Goal: Transaction & Acquisition: Obtain resource

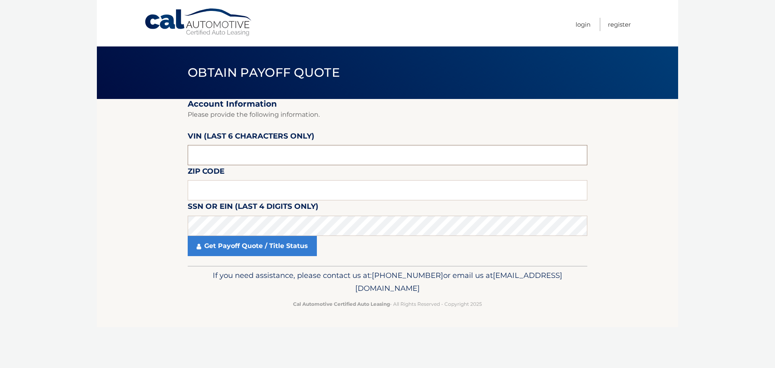
click at [244, 152] on input "text" at bounding box center [388, 155] width 400 height 20
click at [320, 160] on input "text" at bounding box center [388, 155] width 400 height 20
click at [292, 154] on input "text" at bounding box center [388, 155] width 400 height 20
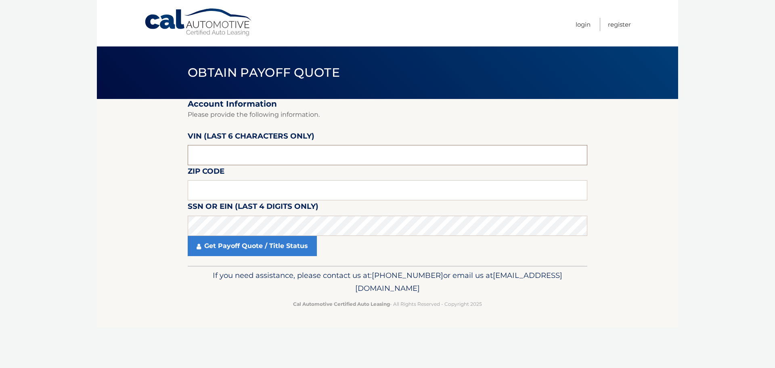
paste input "2HKRS6"
type input "2*****"
type input "801801"
click at [271, 183] on input "text" at bounding box center [388, 190] width 400 height 20
type input "33777"
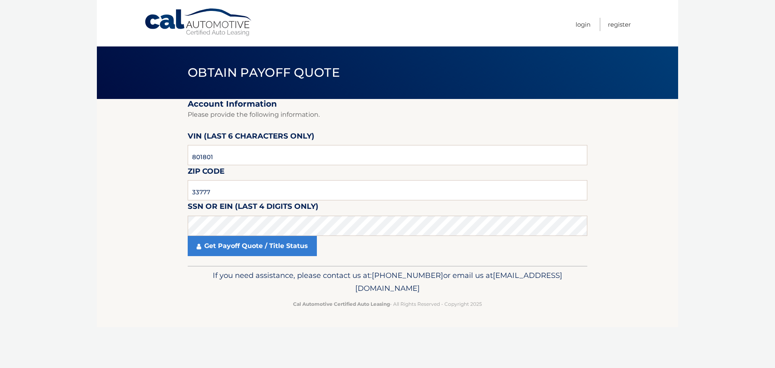
click at [147, 214] on section "Account Information Please provide the following information. VIN (last 6 chara…" at bounding box center [388, 182] width 582 height 167
click at [162, 223] on section "Account Information Please provide the following information. VIN (last 6 chara…" at bounding box center [388, 182] width 582 height 167
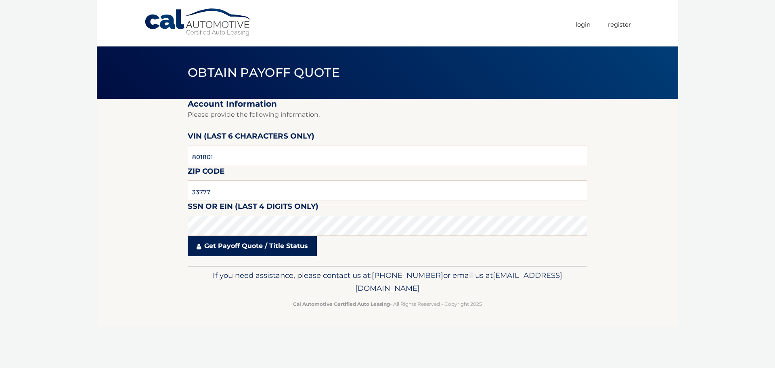
click at [253, 246] on link "Get Payoff Quote / Title Status" at bounding box center [252, 246] width 129 height 20
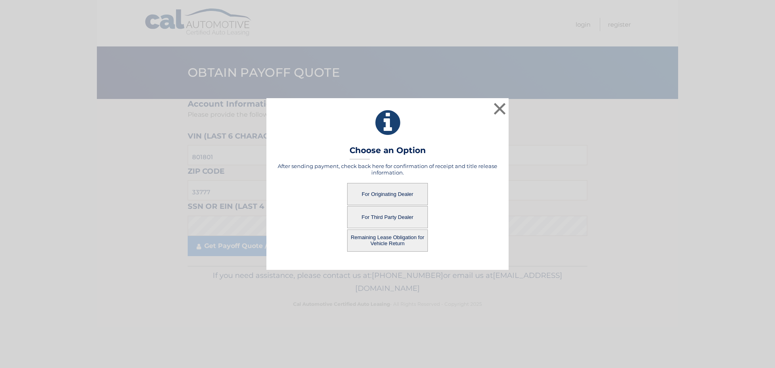
click at [404, 218] on button "For Third Party Dealer" at bounding box center [387, 217] width 81 height 22
click at [376, 210] on button "For Third Party Dealer" at bounding box center [387, 217] width 81 height 22
click at [376, 213] on button "For Third Party Dealer" at bounding box center [387, 217] width 81 height 22
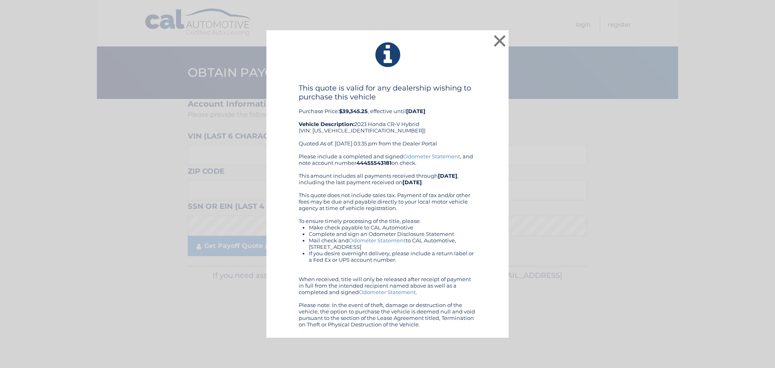
click at [462, 101] on h4 "This quote is valid for any dealership wishing to purchase this vehicle" at bounding box center [388, 93] width 178 height 18
click at [477, 95] on div "This quote is valid for any dealership wishing to purchase this vehicle Purchas…" at bounding box center [388, 206] width 222 height 244
drag, startPoint x: 503, startPoint y: 38, endPoint x: 467, endPoint y: 124, distance: 93.0
click at [473, 141] on div "× This quote is valid for any dealership wishing to purchase this vehicle Purch…" at bounding box center [388, 184] width 242 height 308
click at [467, 124] on div "This quote is valid for any dealership wishing to purchase this vehicle Purchas…" at bounding box center [388, 118] width 178 height 69
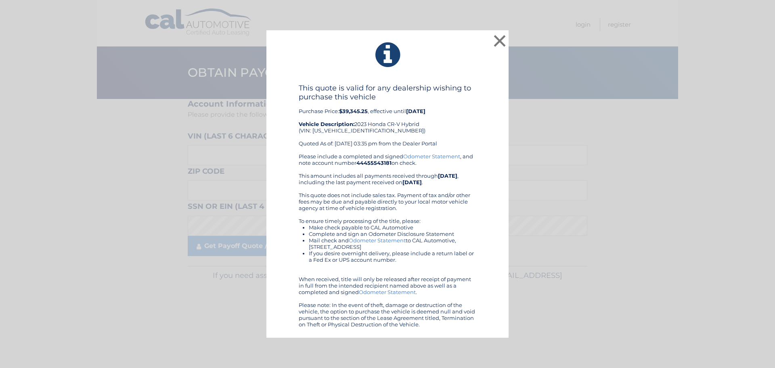
click at [443, 105] on div "This quote is valid for any dealership wishing to purchase this vehicle Purchas…" at bounding box center [388, 118] width 178 height 69
click at [450, 119] on div "This quote is valid for any dealership wishing to purchase this vehicle Purchas…" at bounding box center [388, 118] width 178 height 69
click at [451, 125] on div "This quote is valid for any dealership wishing to purchase this vehicle Purchas…" at bounding box center [388, 118] width 178 height 69
click at [448, 130] on div "This quote is valid for any dealership wishing to purchase this vehicle Purchas…" at bounding box center [388, 118] width 178 height 69
drag, startPoint x: 455, startPoint y: 101, endPoint x: 462, endPoint y: 130, distance: 30.8
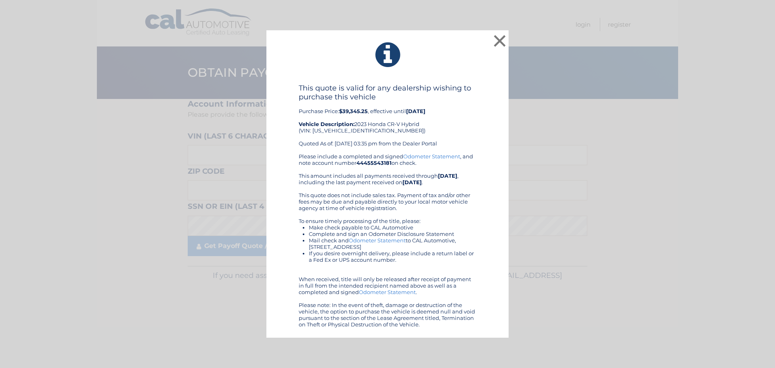
click at [456, 101] on h4 "This quote is valid for any dealership wishing to purchase this vehicle" at bounding box center [388, 93] width 178 height 18
click at [484, 120] on div "This quote is valid for any dealership wishing to purchase this vehicle Purchas…" at bounding box center [388, 206] width 222 height 244
click at [479, 107] on div "This quote is valid for any dealership wishing to purchase this vehicle Purchas…" at bounding box center [388, 206] width 222 height 244
click at [459, 100] on h4 "This quote is valid for any dealership wishing to purchase this vehicle" at bounding box center [388, 93] width 178 height 18
drag, startPoint x: 368, startPoint y: 106, endPoint x: 393, endPoint y: 104, distance: 25.2
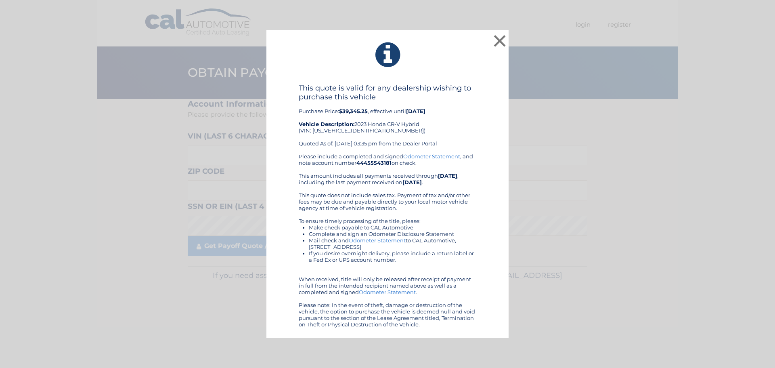
click at [372, 106] on div "This quote is valid for any dealership wishing to purchase this vehicle Purchas…" at bounding box center [388, 118] width 178 height 69
click at [397, 104] on div "This quote is valid for any dealership wishing to purchase this vehicle Purchas…" at bounding box center [388, 118] width 178 height 69
drag, startPoint x: 441, startPoint y: 102, endPoint x: 445, endPoint y: 139, distance: 37.3
click at [442, 103] on div "This quote is valid for any dealership wishing to purchase this vehicle Purchas…" at bounding box center [388, 118] width 178 height 69
drag, startPoint x: 445, startPoint y: 139, endPoint x: 450, endPoint y: 134, distance: 7.4
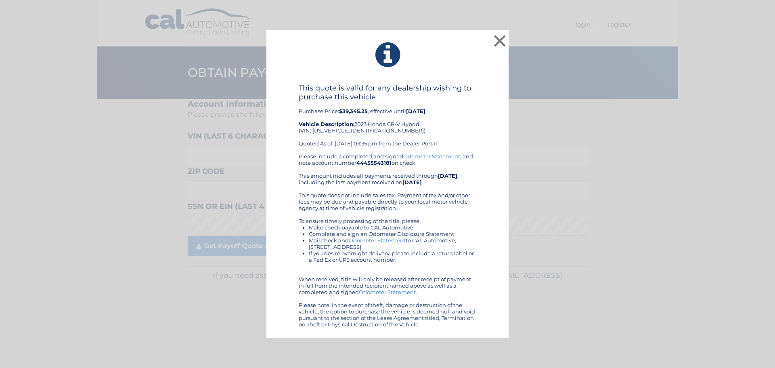
click at [445, 140] on div "This quote is valid for any dealership wishing to purchase this vehicle Purchas…" at bounding box center [388, 118] width 178 height 69
click at [450, 134] on div "This quote is valid for any dealership wishing to purchase this vehicle Purchas…" at bounding box center [388, 118] width 178 height 69
click at [460, 121] on div "This quote is valid for any dealership wishing to purchase this vehicle Purchas…" at bounding box center [388, 118] width 178 height 69
click at [460, 117] on div "This quote is valid for any dealership wishing to purchase this vehicle Purchas…" at bounding box center [388, 118] width 178 height 69
click at [499, 45] on button "×" at bounding box center [500, 41] width 16 height 16
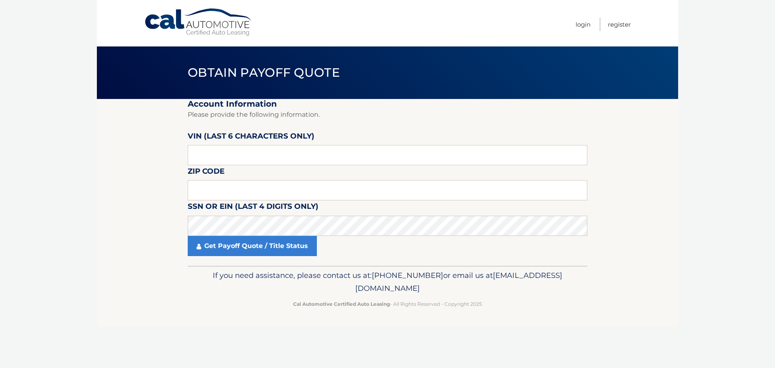
click at [149, 171] on section "Account Information Please provide the following information. [PERSON_NAME] (la…" at bounding box center [388, 182] width 582 height 167
click at [118, 169] on section "Account Information Please provide the following information. [PERSON_NAME] (la…" at bounding box center [388, 182] width 582 height 167
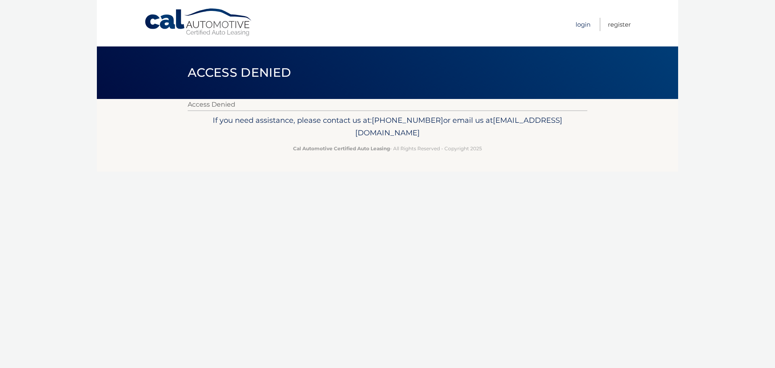
click at [584, 23] on link "Login" at bounding box center [583, 24] width 15 height 13
